Goal: Task Accomplishment & Management: Complete application form

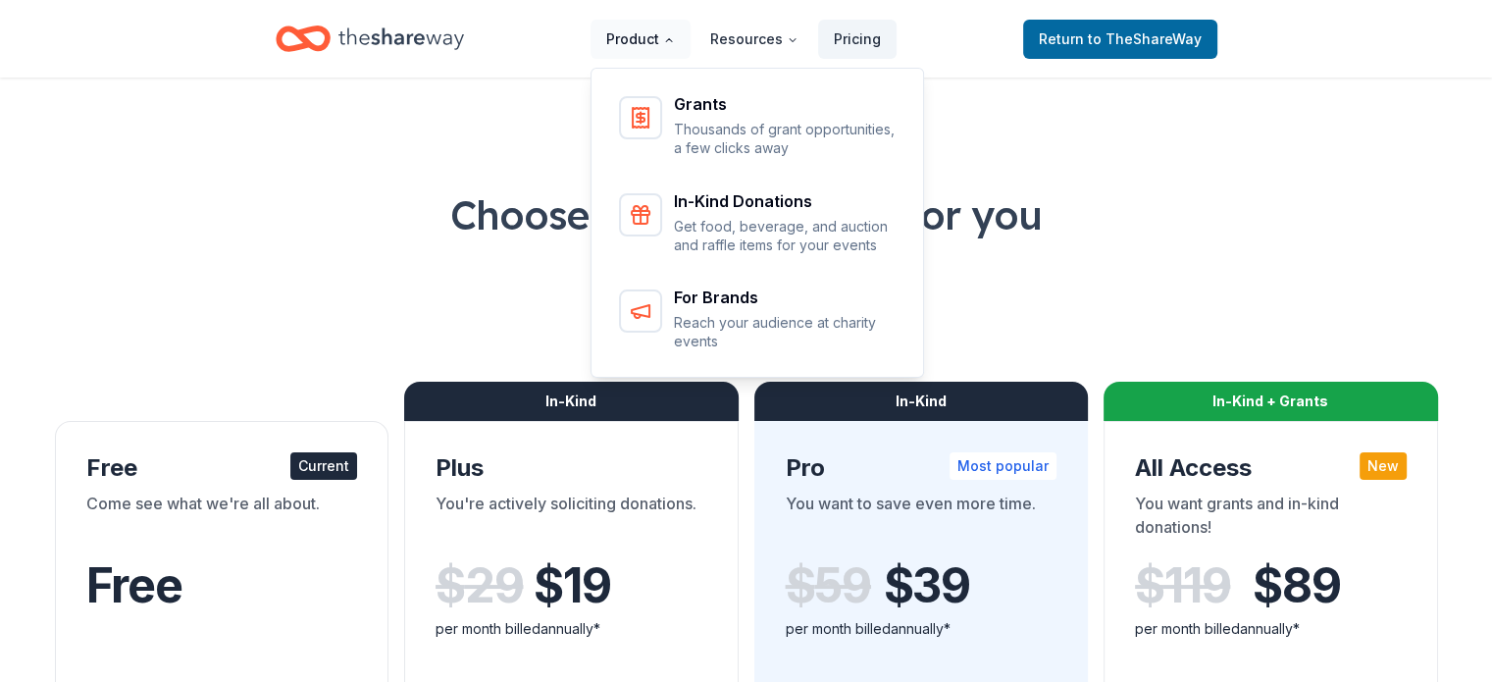
click at [621, 34] on button "Product" at bounding box center [640, 39] width 100 height 39
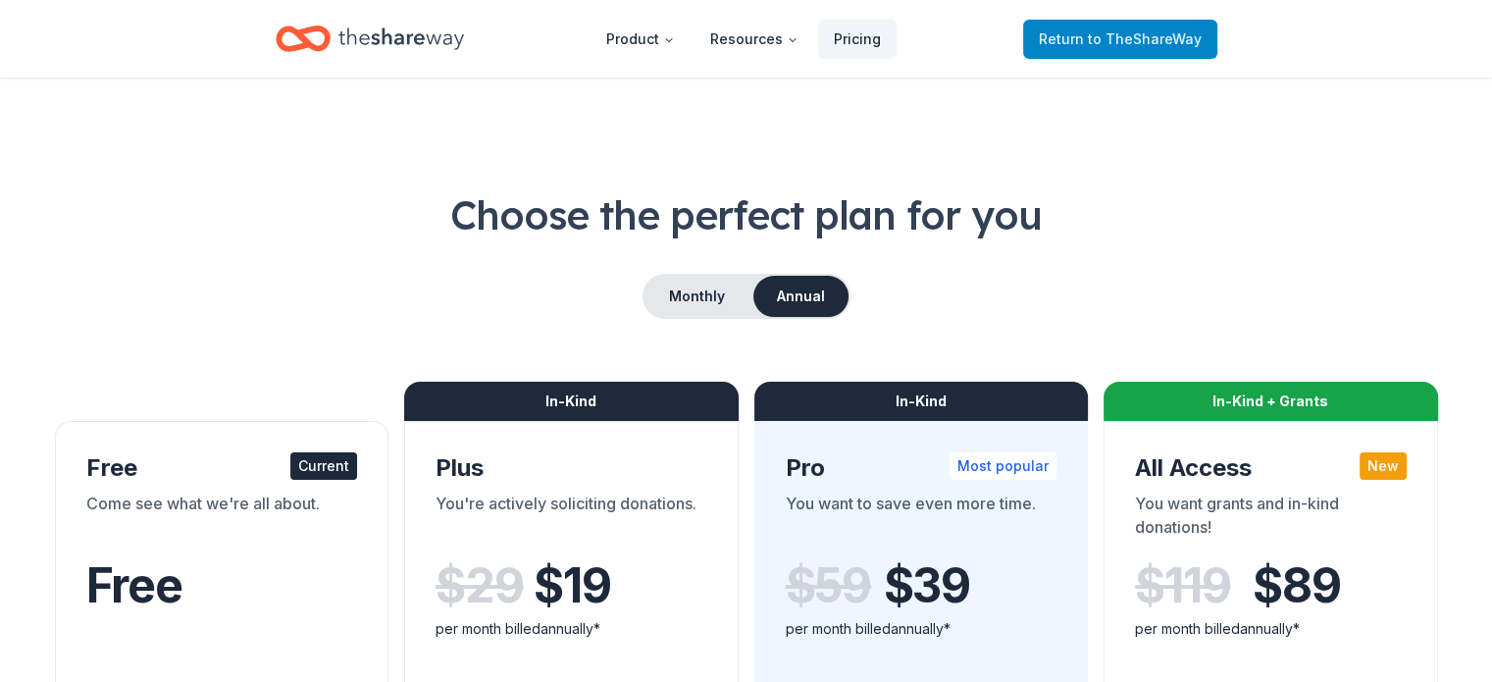
click at [1169, 23] on link "Return to TheShareWay" at bounding box center [1120, 39] width 194 height 39
click at [1165, 38] on span "to TheShareWay" at bounding box center [1145, 38] width 114 height 17
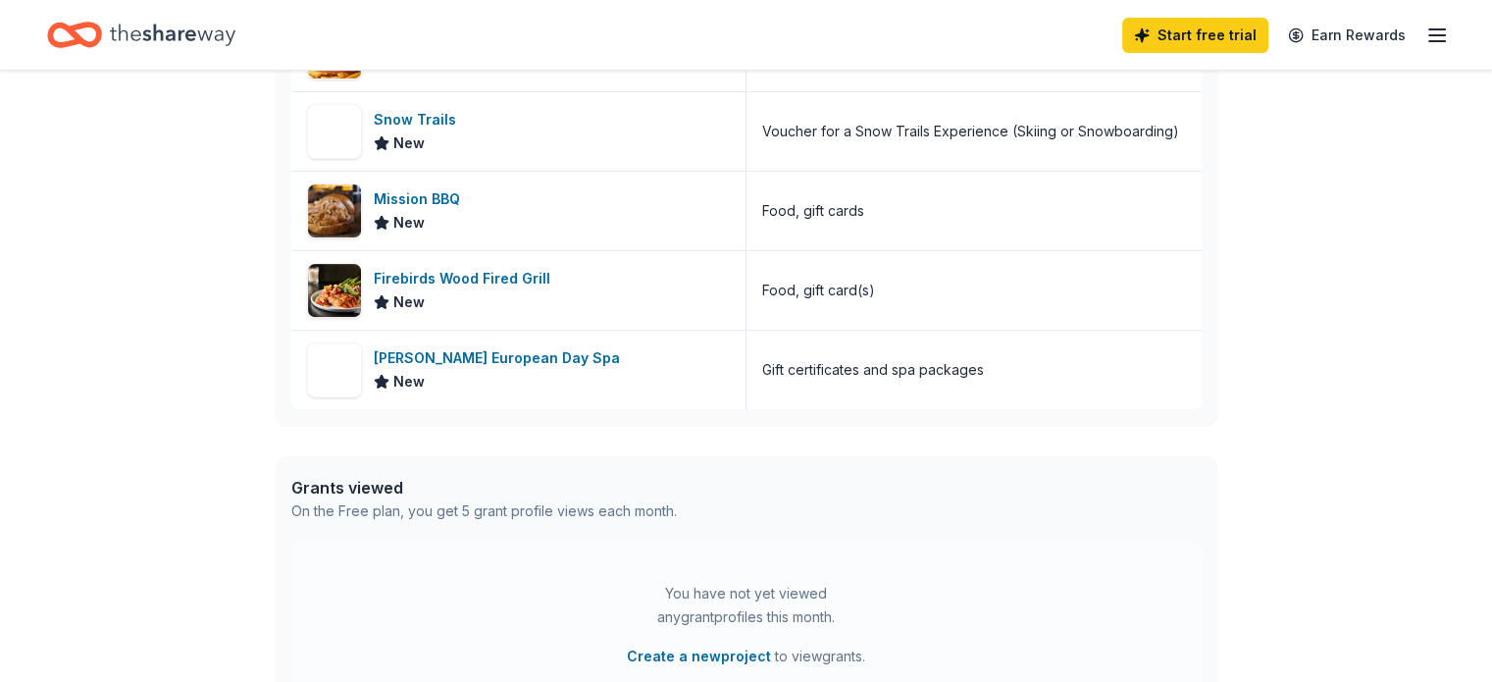
scroll to position [665, 0]
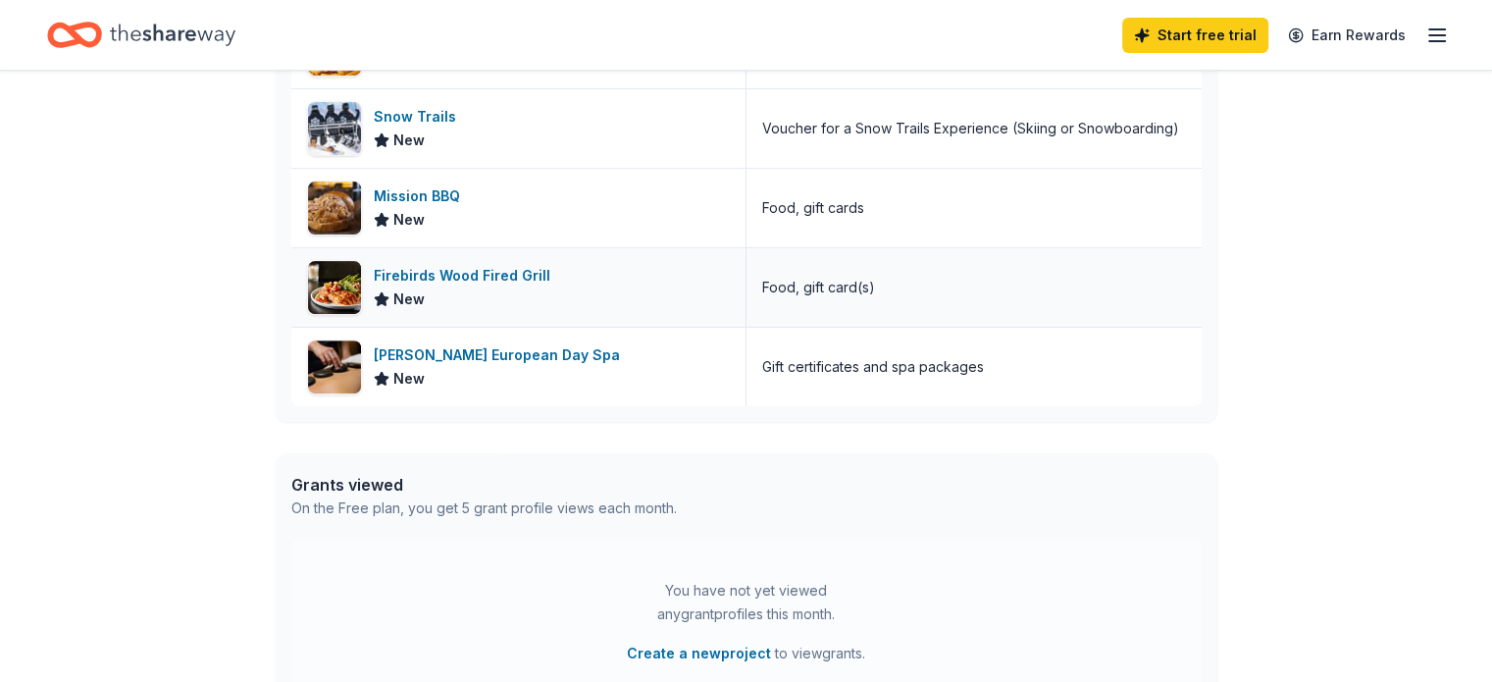
click at [455, 270] on div "Firebirds Wood Fired Grill" at bounding box center [466, 276] width 184 height 24
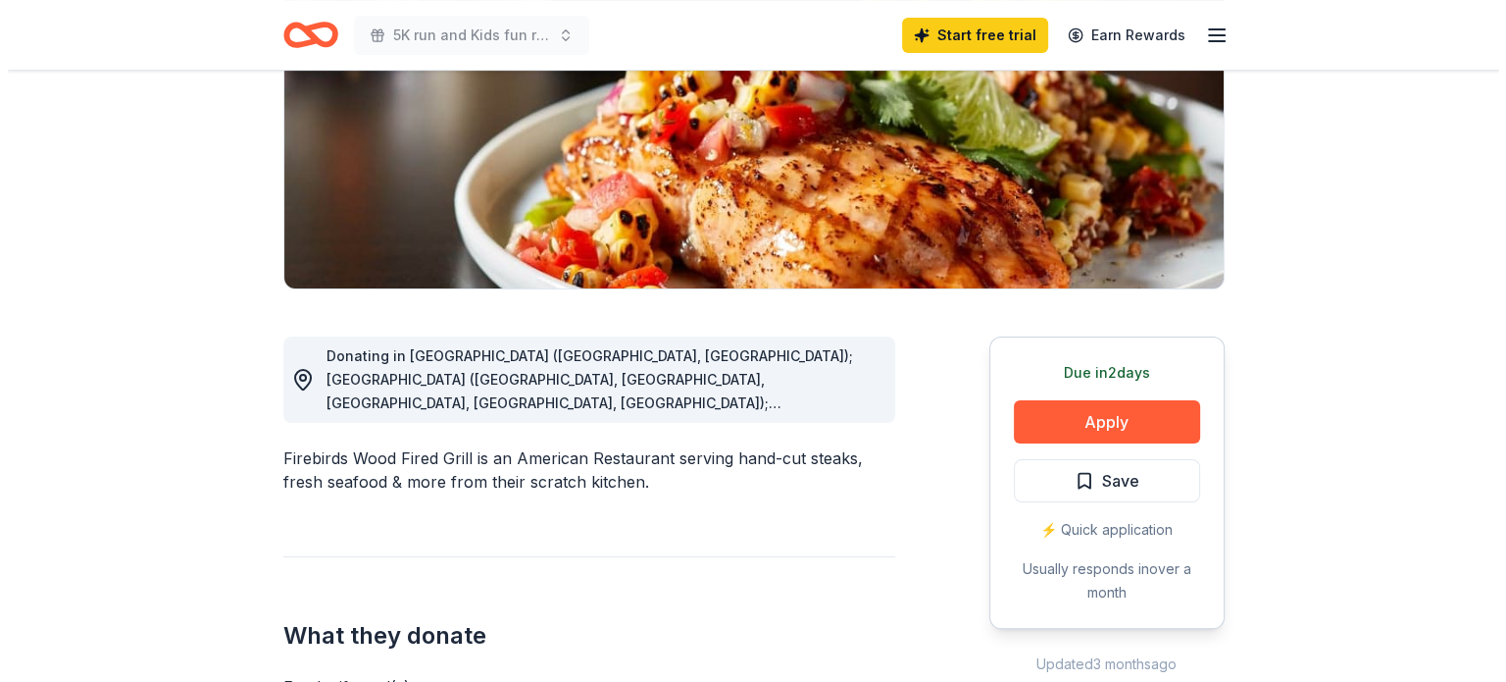
scroll to position [325, 0]
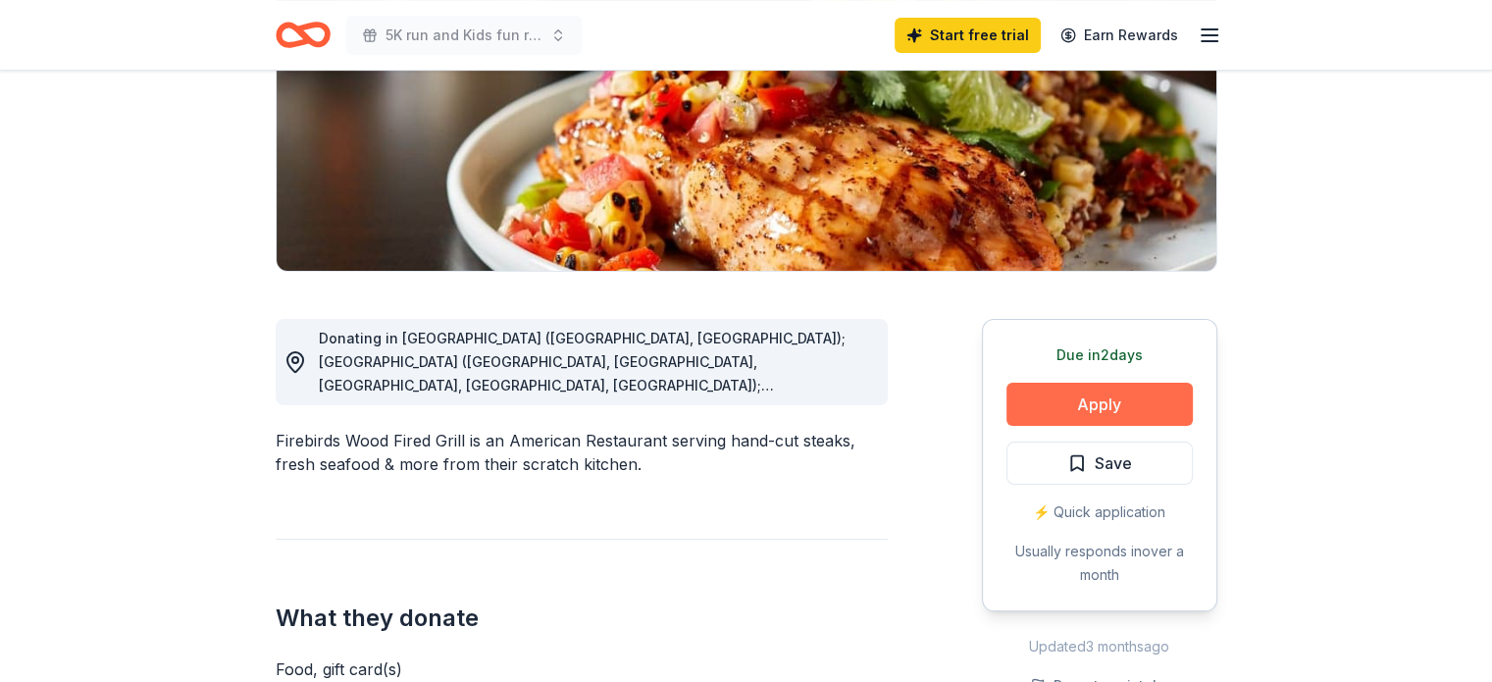
click at [1067, 399] on button "Apply" at bounding box center [1099, 403] width 186 height 43
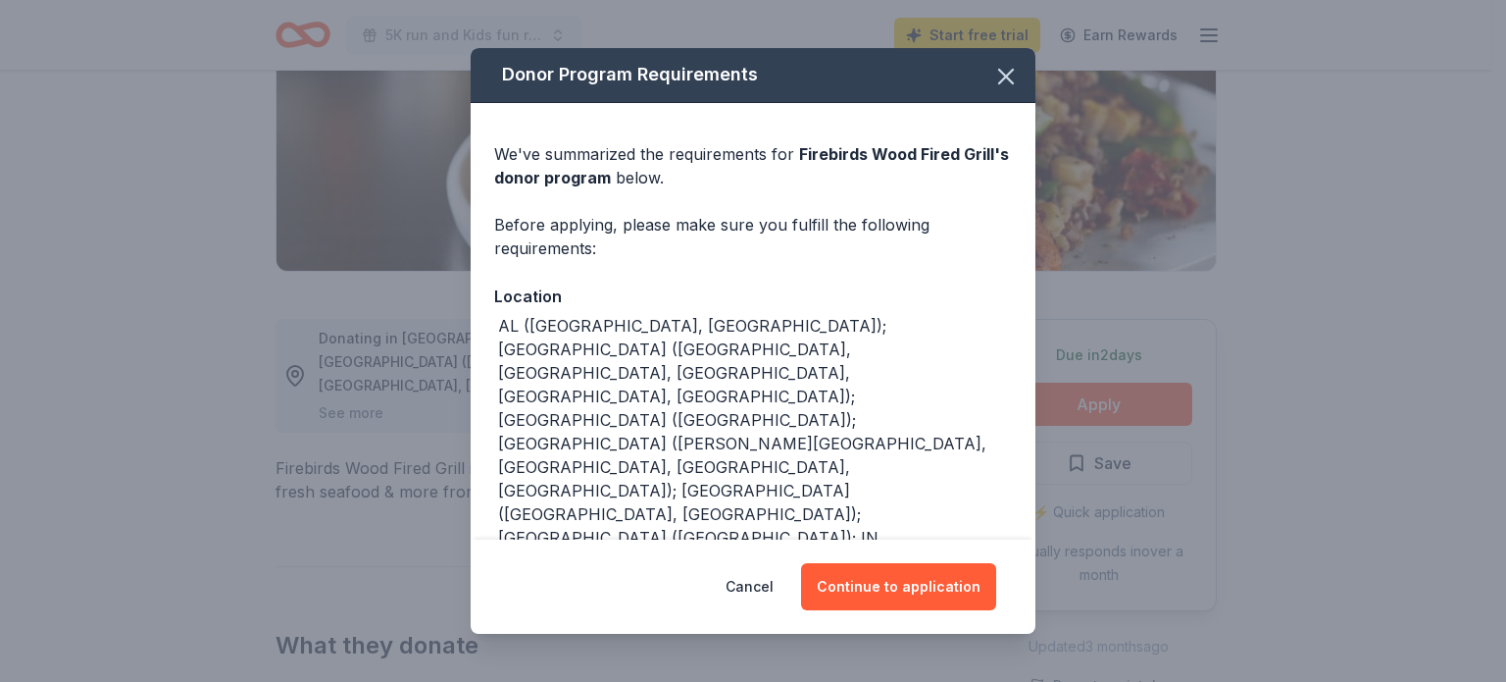
scroll to position [0, 0]
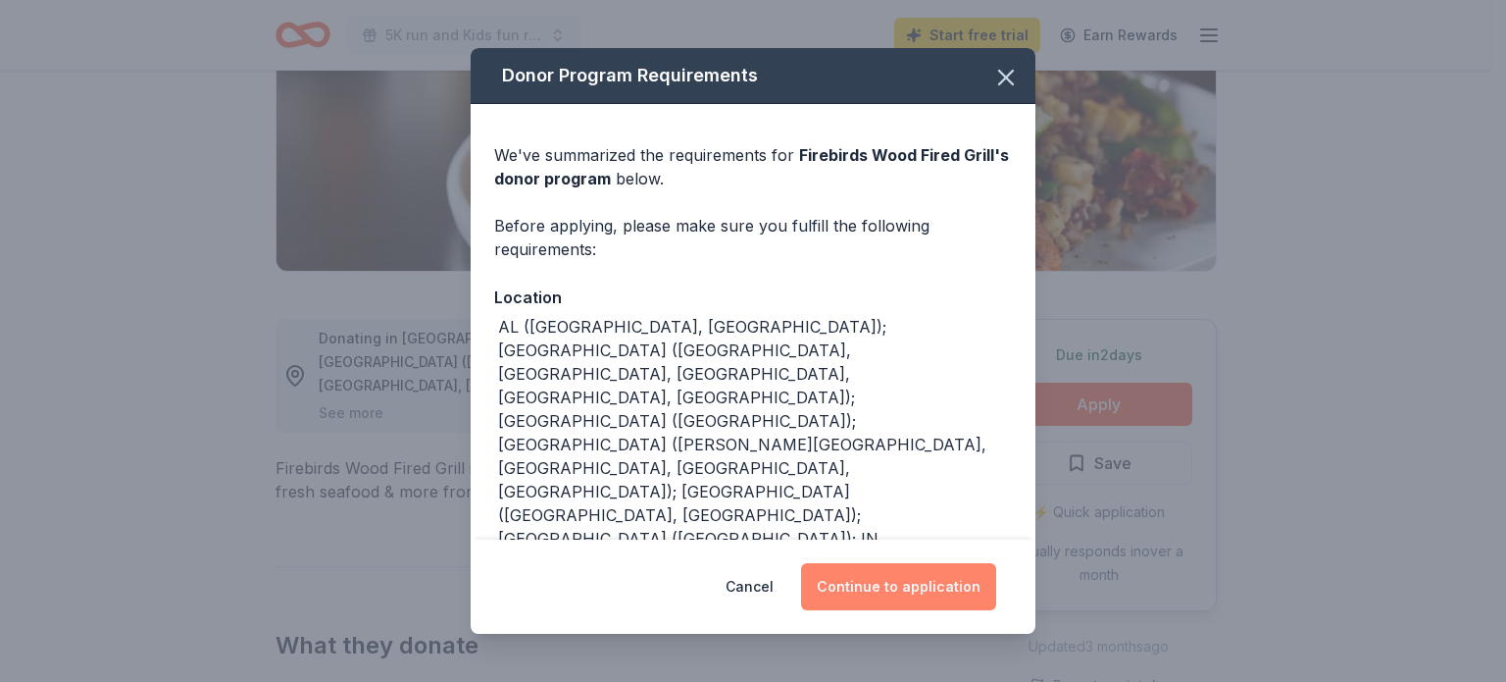
click at [880, 576] on button "Continue to application" at bounding box center [898, 586] width 195 height 47
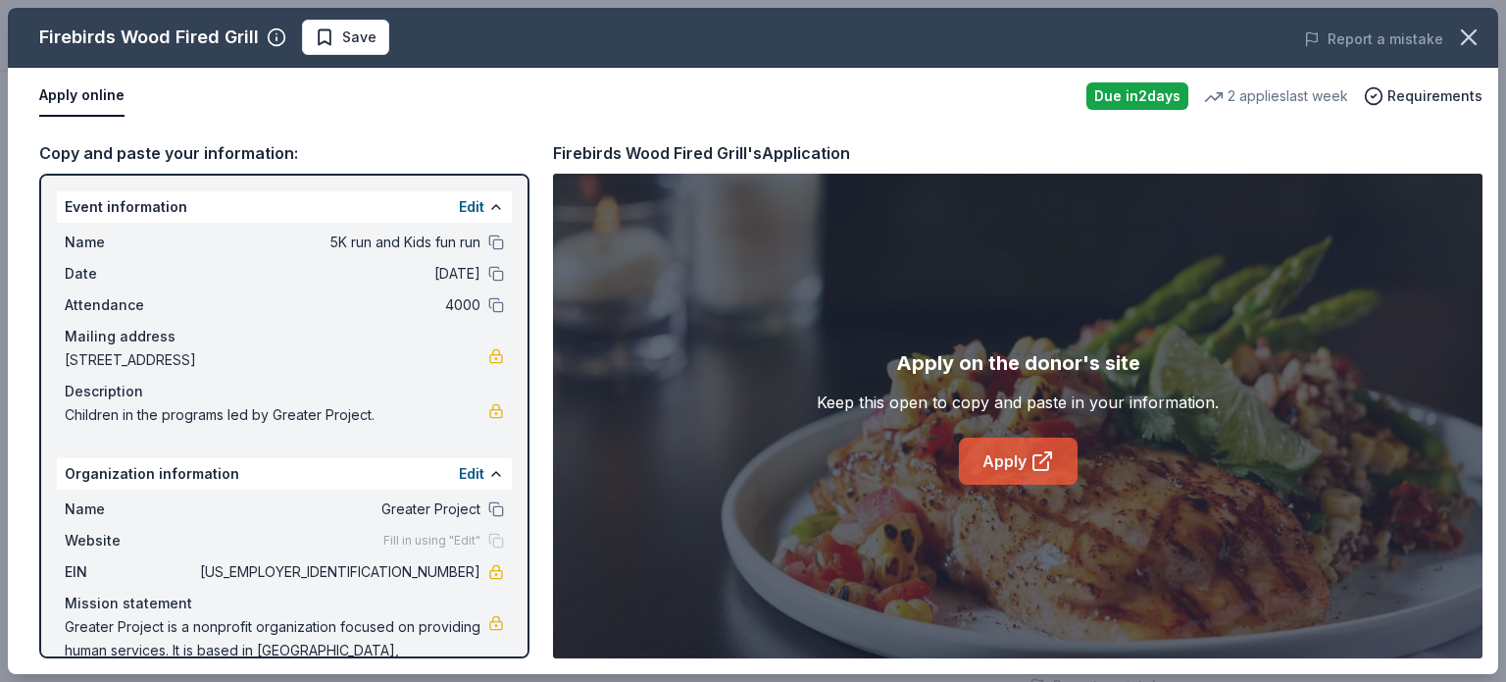
click at [1025, 456] on link "Apply" at bounding box center [1018, 460] width 119 height 47
